Goal: Find specific page/section: Find specific page/section

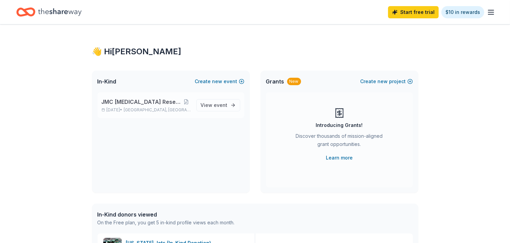
click at [168, 109] on p "[DATE] • [GEOGRAPHIC_DATA], [GEOGRAPHIC_DATA]" at bounding box center [146, 109] width 89 height 5
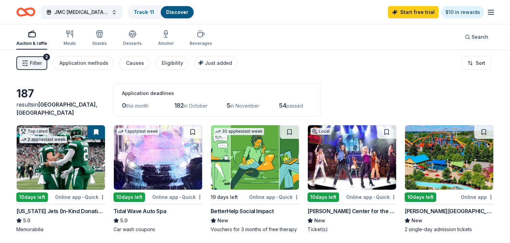
click at [168, 109] on div "0 this month 182 in [DATE] in November 54 passed" at bounding box center [217, 105] width 190 height 11
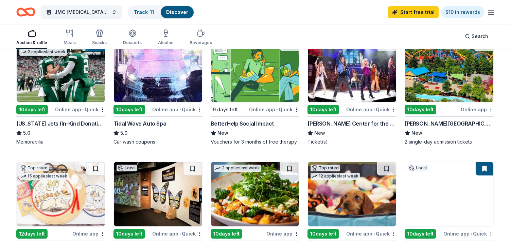
scroll to position [135, 0]
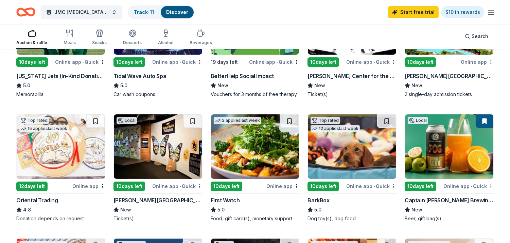
click at [420, 198] on div "Captain [PERSON_NAME] Brewing Company" at bounding box center [448, 200] width 89 height 8
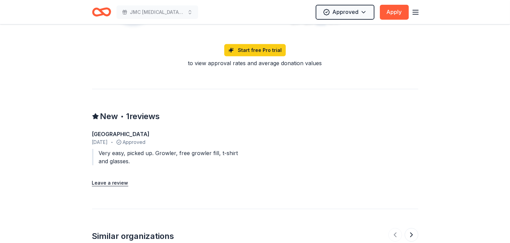
scroll to position [227, 0]
